Goal: Transaction & Acquisition: Purchase product/service

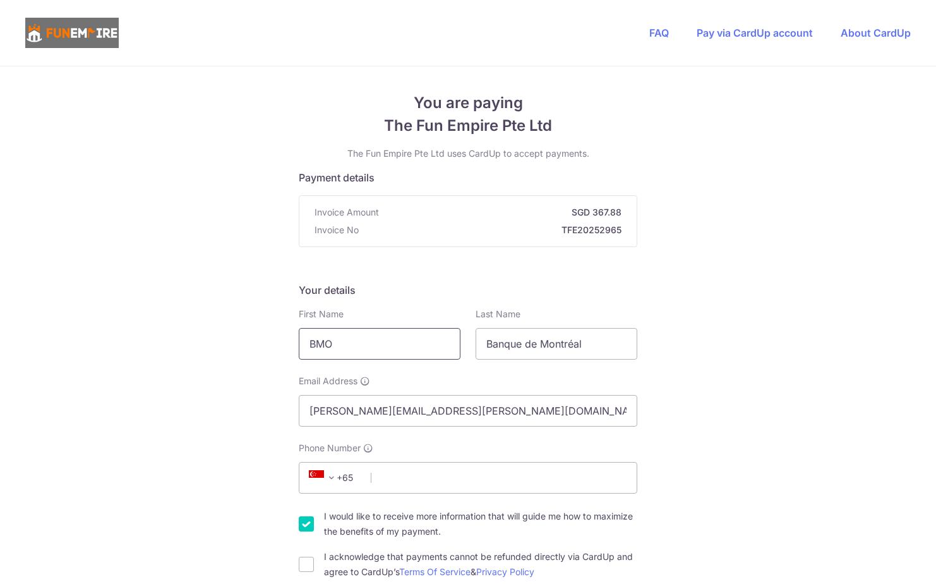
click at [365, 357] on input "BMO" at bounding box center [380, 344] width 162 height 32
drag, startPoint x: 366, startPoint y: 348, endPoint x: 174, endPoint y: 345, distance: 192.1
type input "[PERSON_NAME]"
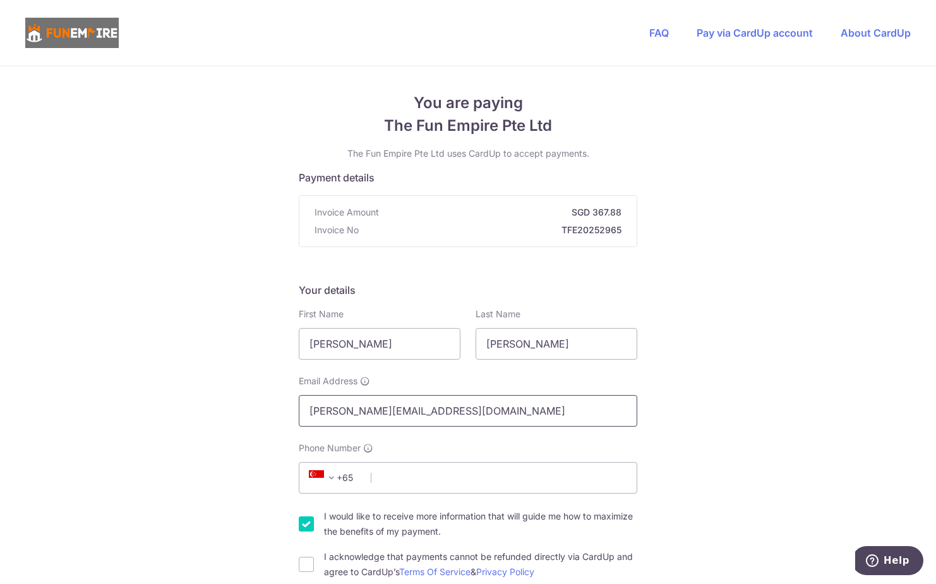
type input "[PERSON_NAME][EMAIL_ADDRESS][DOMAIN_NAME]"
click at [354, 475] on span "+65" at bounding box center [333, 477] width 57 height 15
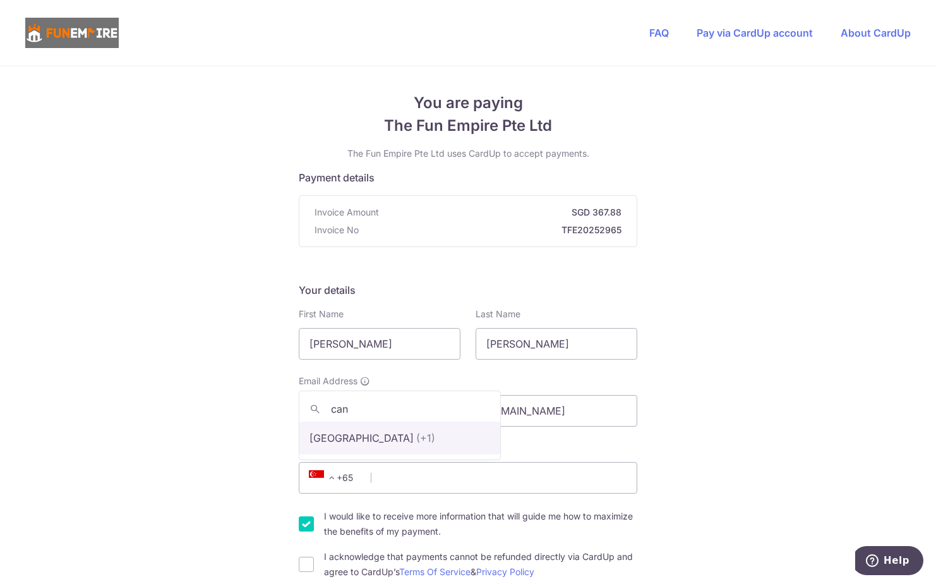
type input "can"
drag, startPoint x: 365, startPoint y: 435, endPoint x: 402, endPoint y: 474, distance: 55.0
select select "38"
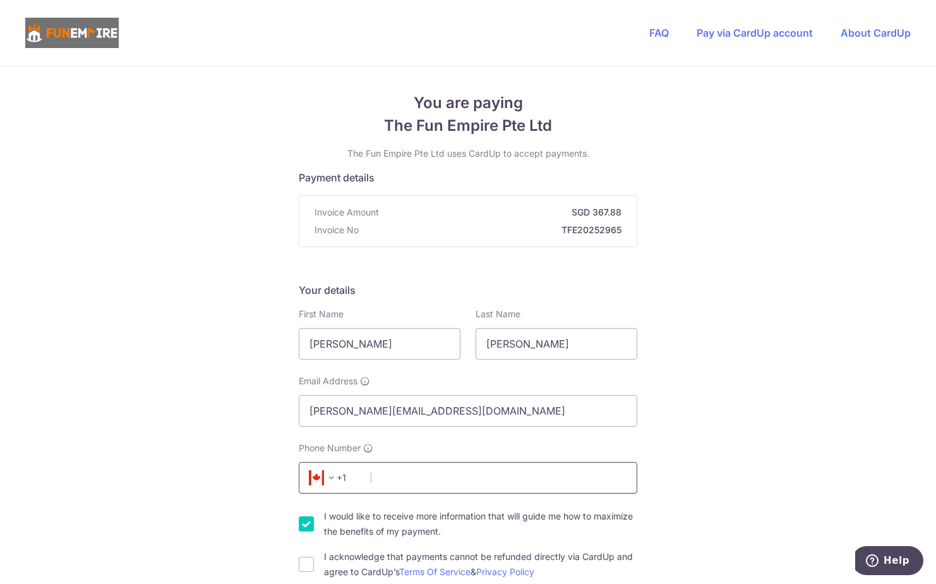
click at [404, 476] on input "Phone Number" at bounding box center [468, 478] width 339 height 32
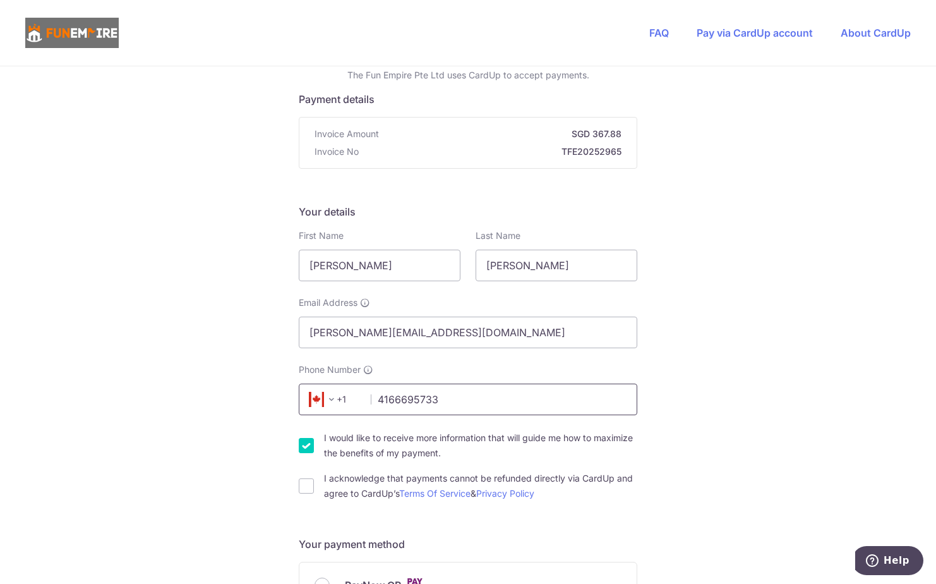
scroll to position [253, 0]
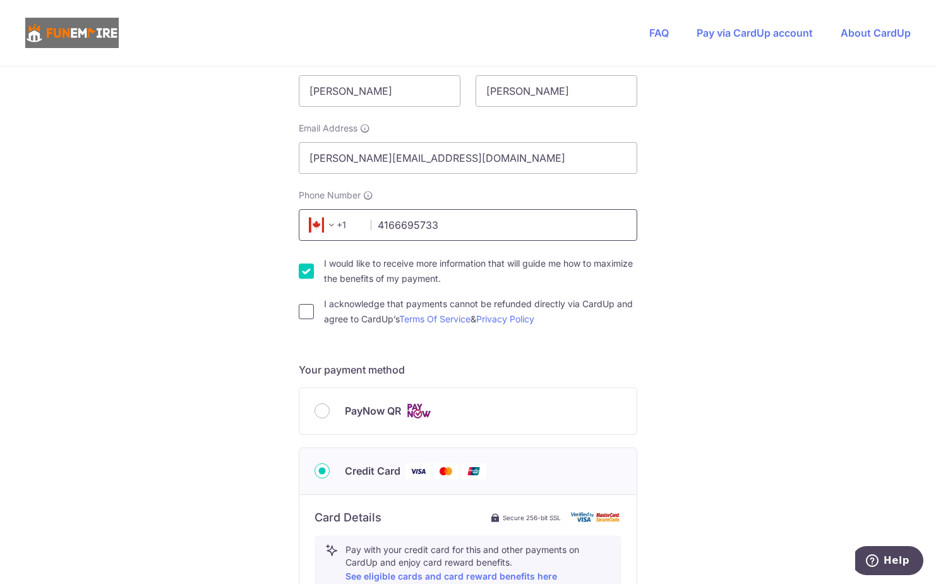
type input "4166695733"
click at [310, 311] on input "I acknowledge that payments cannot be refunded directly via CardUp and agree to…" at bounding box center [306, 311] width 15 height 15
checkbox input "true"
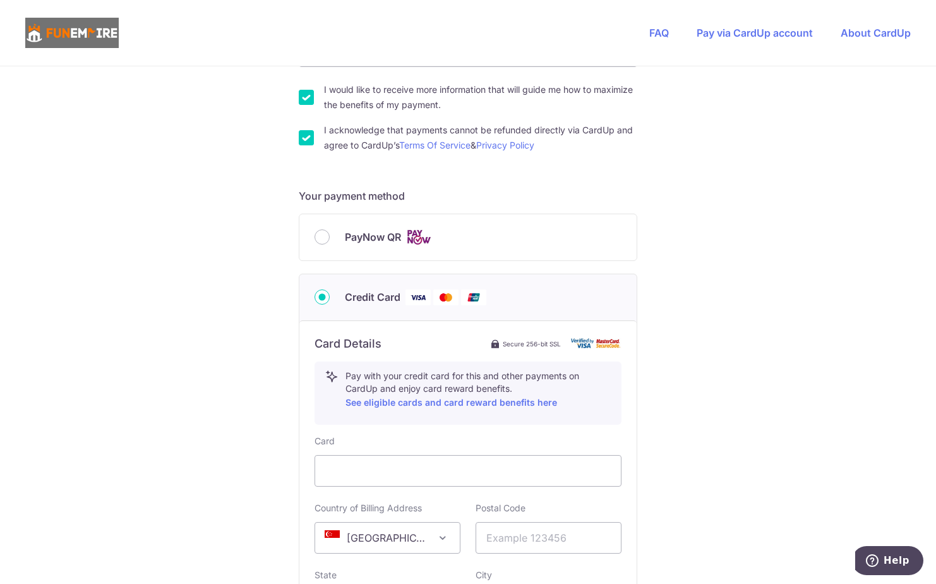
scroll to position [442, 0]
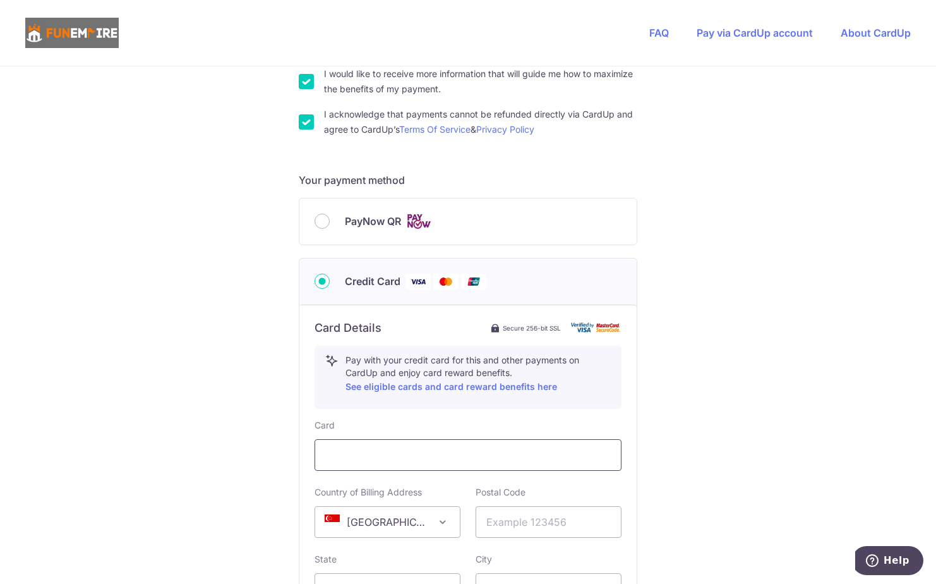
click at [386, 467] on div at bounding box center [468, 455] width 307 height 32
click at [406, 517] on span "[GEOGRAPHIC_DATA]" at bounding box center [387, 522] width 145 height 30
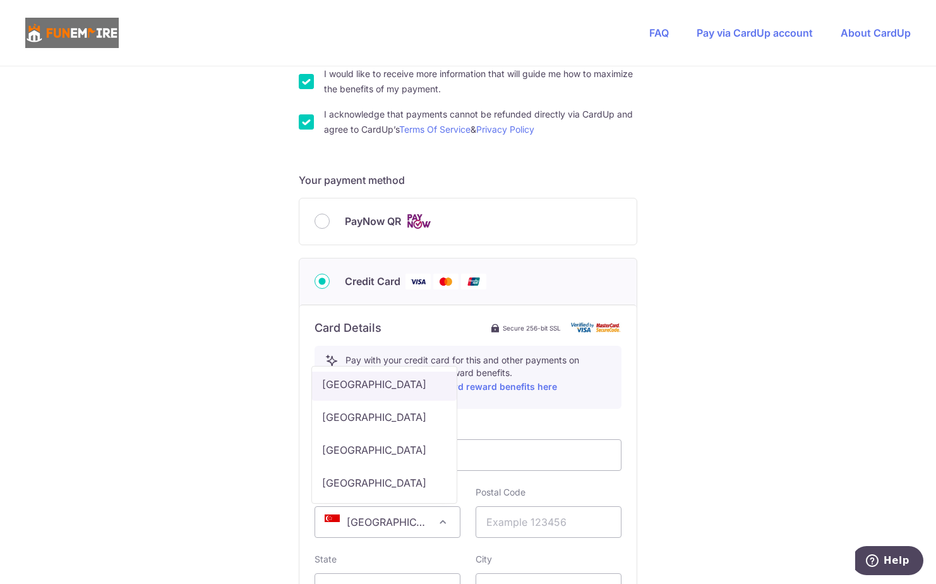
scroll to position [1390, 0]
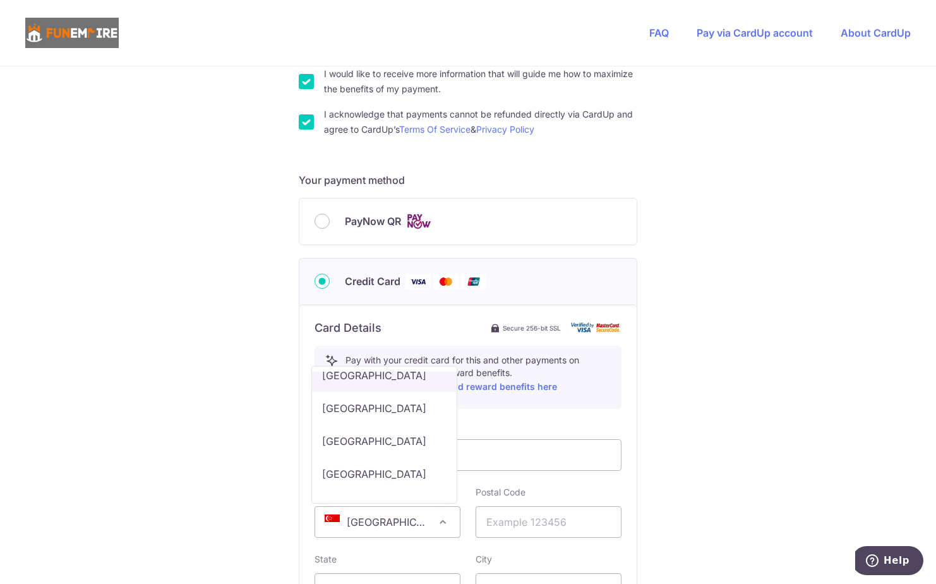
select select "CA"
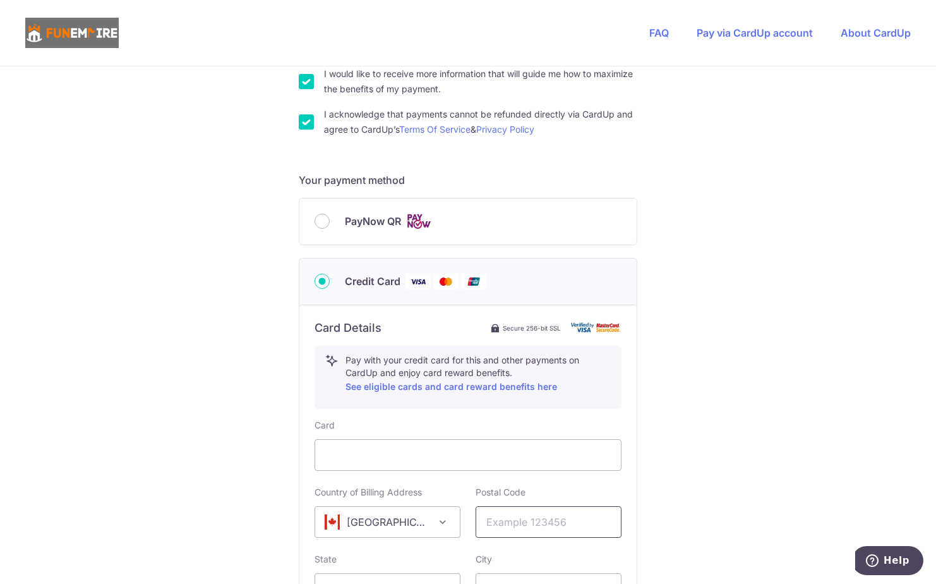
click at [524, 530] on input "text" at bounding box center [549, 522] width 146 height 32
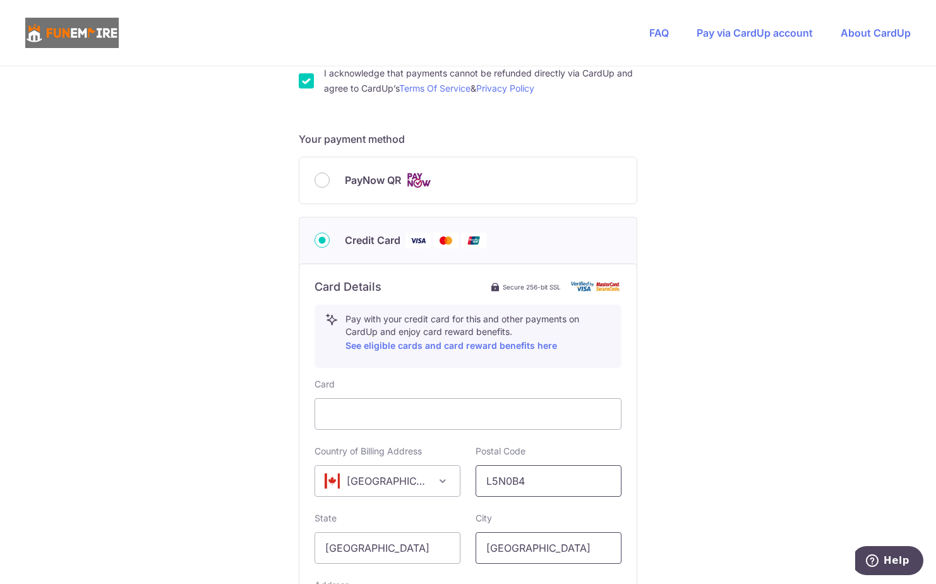
scroll to position [505, 0]
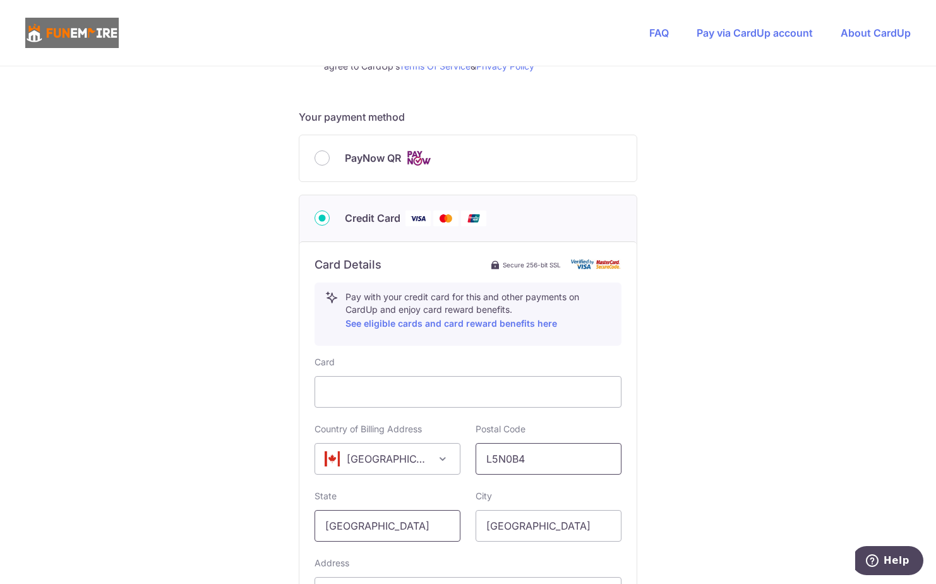
type input "L5N0B4"
click at [403, 524] on input "[GEOGRAPHIC_DATA]" at bounding box center [388, 526] width 146 height 32
drag, startPoint x: 411, startPoint y: 521, endPoint x: 12, endPoint y: 519, distance: 399.3
click at [13, 519] on div "You are paying The Fun Empire Pte Ltd The Fun Empire Pte Ltd uses CardUp to acc…" at bounding box center [468, 177] width 936 height 1233
type input "[GEOGRAPHIC_DATA]"
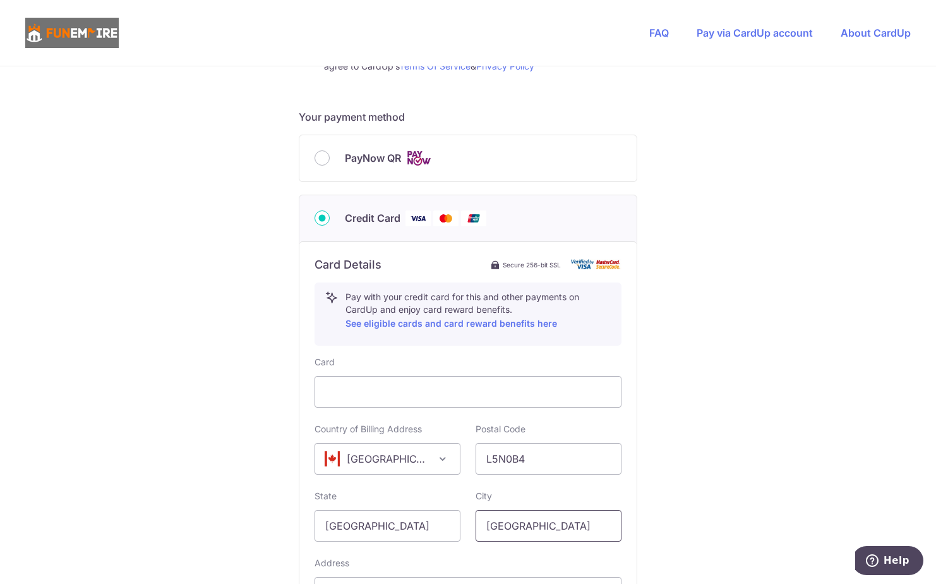
type input "m"
type input "[GEOGRAPHIC_DATA]"
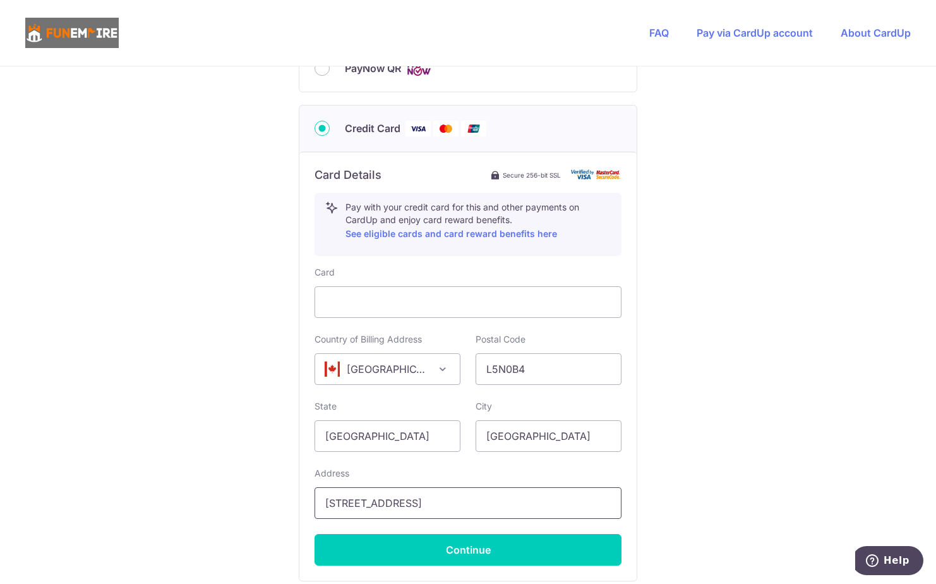
scroll to position [656, 0]
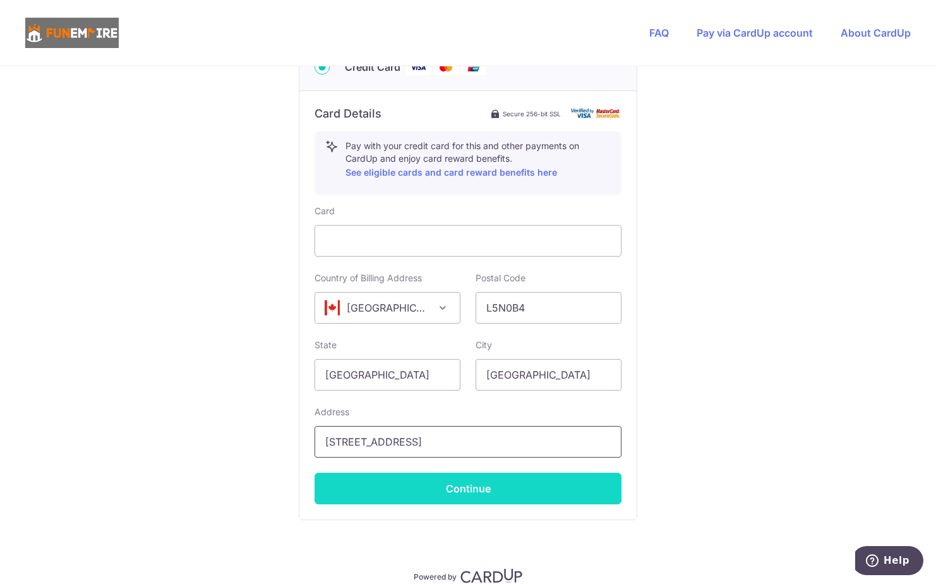
type input "[STREET_ADDRESS]"
click at [454, 485] on button "Continue" at bounding box center [468, 489] width 307 height 32
type input "**** 4934"
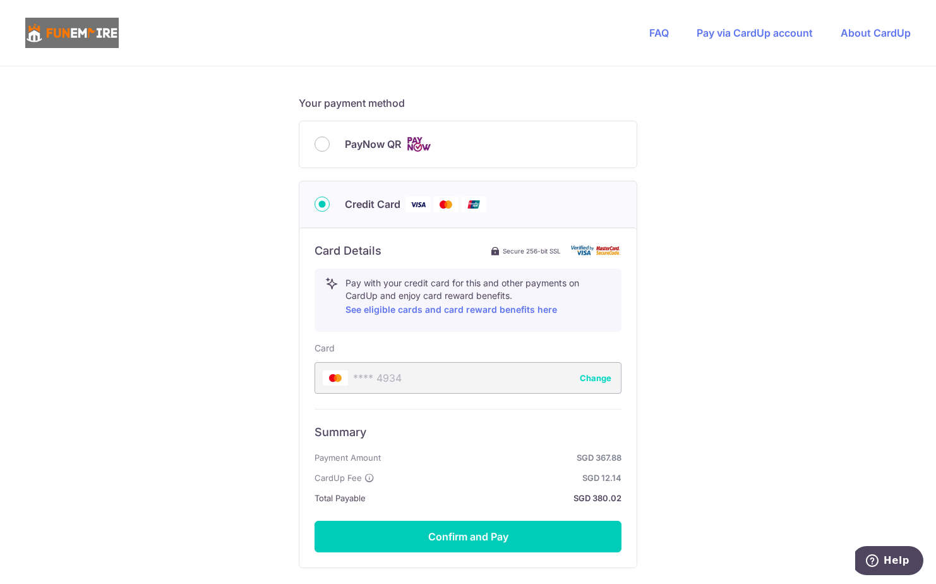
scroll to position [541, 0]
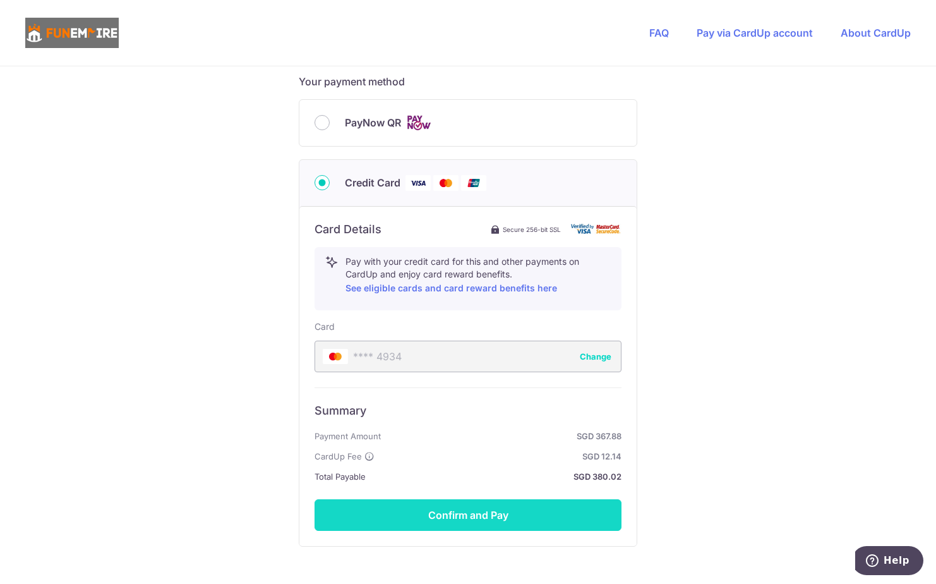
click at [472, 523] on button "Confirm and Pay" at bounding box center [468, 515] width 307 height 32
